Goal: Task Accomplishment & Management: Use online tool/utility

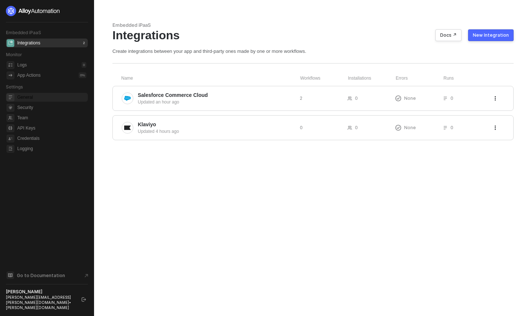
click at [63, 99] on span "General" at bounding box center [51, 97] width 69 height 9
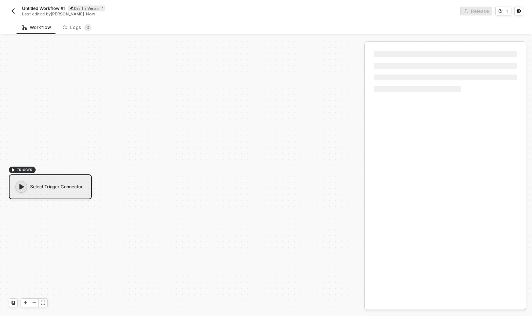
scroll to position [14, 0]
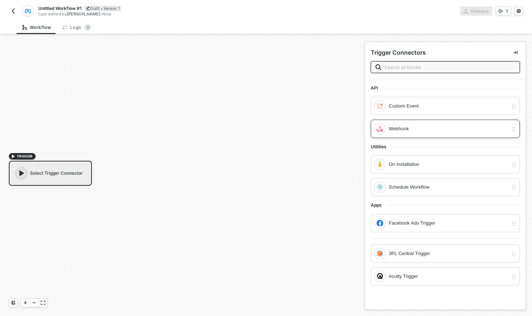
click at [423, 129] on div "Webhook" at bounding box center [448, 129] width 119 height 8
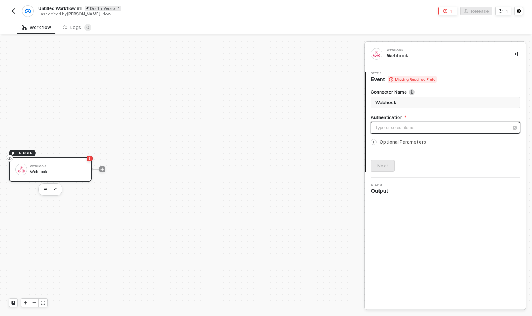
click at [392, 126] on div "Type or select items ﻿" at bounding box center [441, 128] width 133 height 7
click at [313, 111] on div "Authenticate with API Key" at bounding box center [304, 113] width 101 height 6
click at [374, 144] on icon "icon-arrow-right-small" at bounding box center [373, 142] width 4 height 4
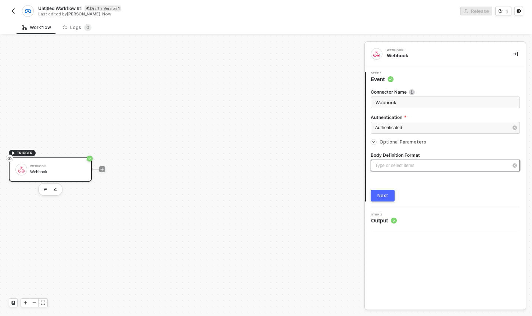
click at [395, 161] on div "Type or select items ﻿" at bounding box center [445, 166] width 149 height 12
click at [336, 72] on div "Blocks 1" at bounding box center [340, 70] width 23 height 8
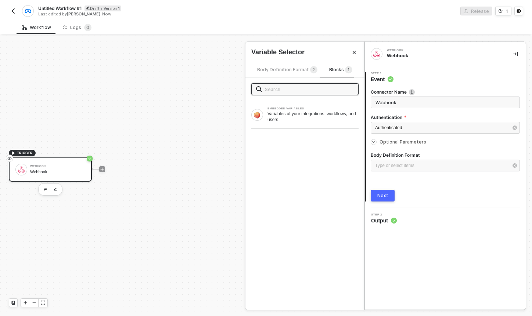
click at [283, 70] on span "Body Definition Format 2" at bounding box center [287, 70] width 60 height 6
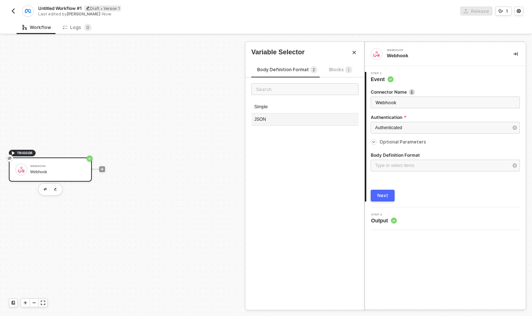
click at [313, 119] on div "JSON" at bounding box center [304, 120] width 107 height 12
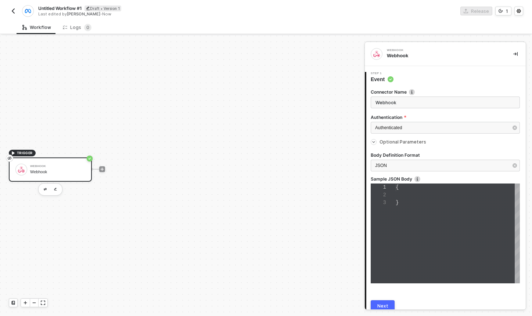
scroll to position [15, 0]
type textarea "{}"
click at [412, 192] on div "{}" at bounding box center [458, 234] width 124 height 100
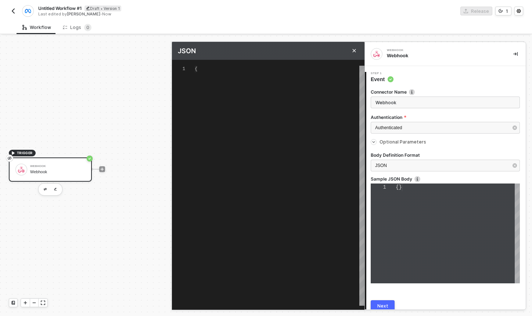
scroll to position [13, 0]
type textarea "{}"
click at [406, 191] on div "{}" at bounding box center [458, 234] width 124 height 100
click at [403, 191] on div "{}" at bounding box center [458, 234] width 124 height 100
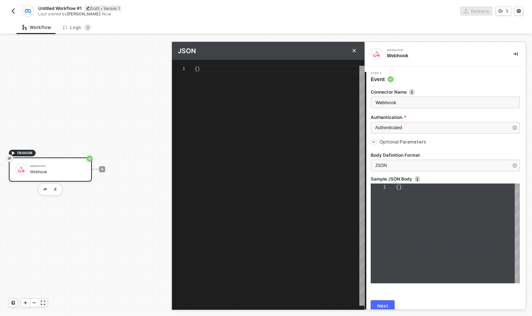
scroll to position [0, 3]
click at [399, 191] on div "{}" at bounding box center [458, 188] width 124 height 8
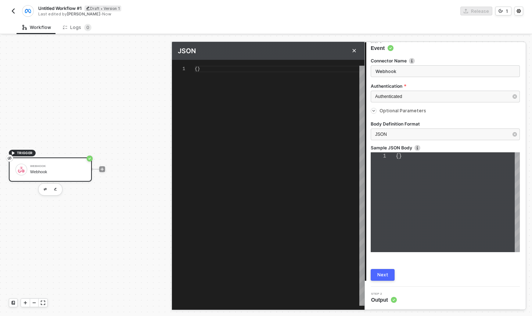
click at [240, 62] on div "1 {} {} Enter to Rename, ⇧Enter to Preview" at bounding box center [268, 180] width 193 height 240
click at [226, 69] on div "{}" at bounding box center [280, 69] width 170 height 7
